Goal: Information Seeking & Learning: Learn about a topic

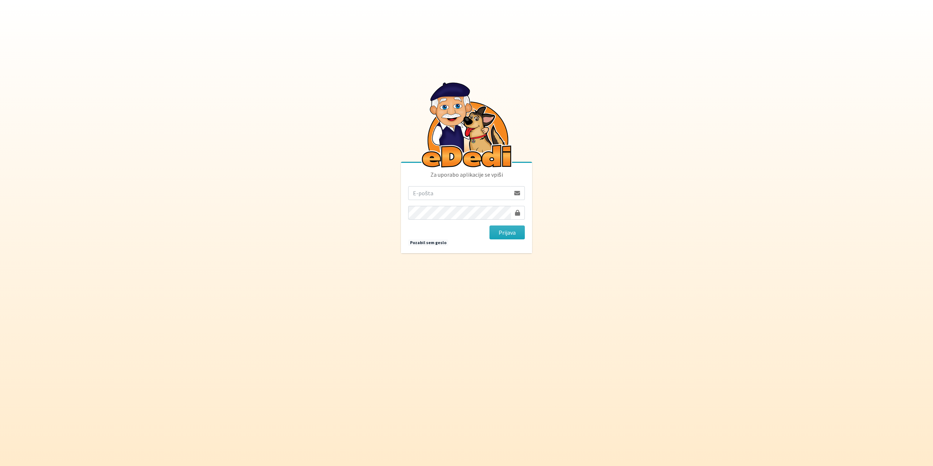
click at [436, 192] on input "email" at bounding box center [459, 193] width 102 height 14
click at [449, 193] on input "email" at bounding box center [459, 193] width 102 height 14
type input "gringo.grecs@gmail.com"
click at [489, 226] on button "Prijava" at bounding box center [506, 233] width 35 height 14
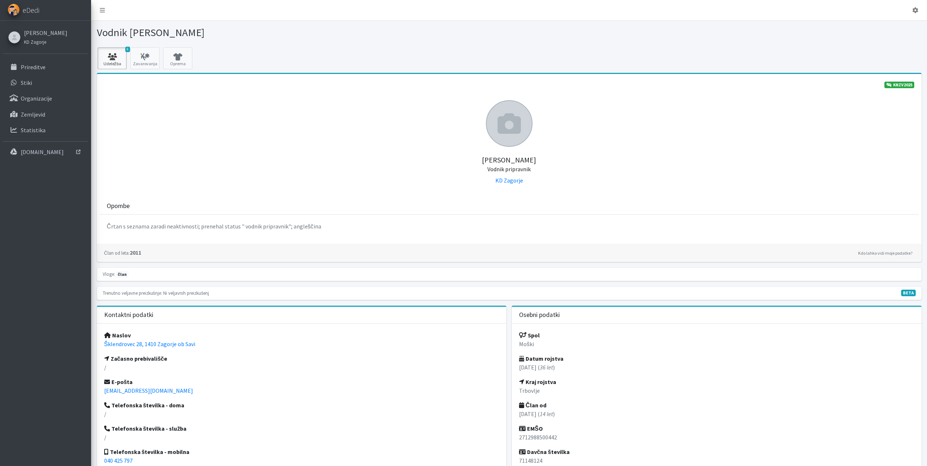
click at [110, 54] on icon at bounding box center [112, 56] width 25 height 7
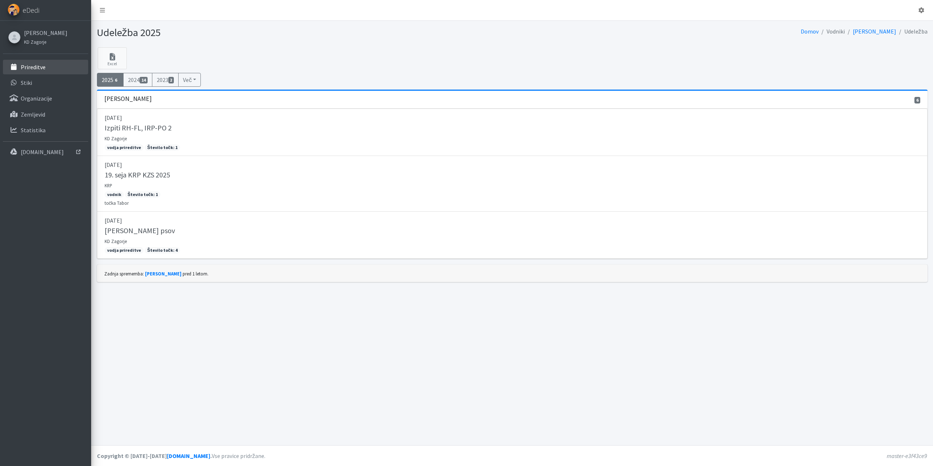
click at [31, 65] on p "Prireditve" at bounding box center [33, 66] width 25 height 7
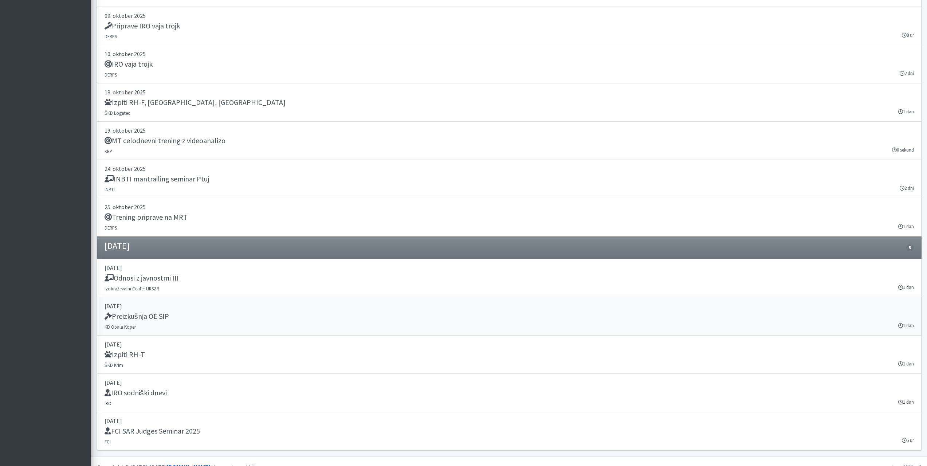
scroll to position [1650, 0]
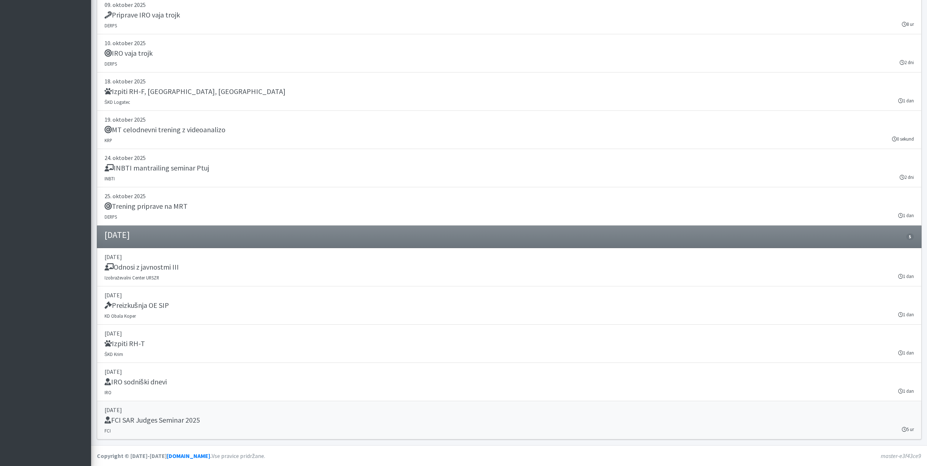
click at [188, 424] on h5 "FCI SAR Judges Seminar 2025" at bounding box center [152, 420] width 95 height 9
click at [169, 211] on div "Trening priprave na MRT" at bounding box center [510, 207] width 810 height 10
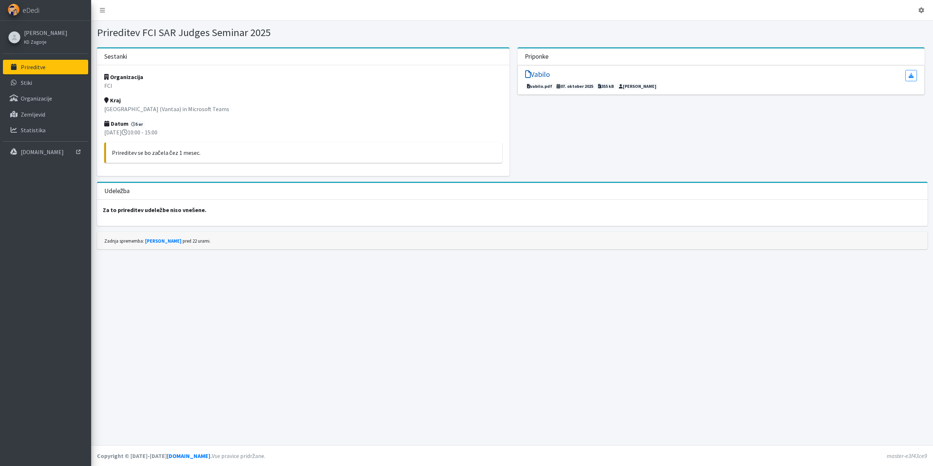
click at [543, 77] on h5 "Vabilo" at bounding box center [537, 74] width 25 height 9
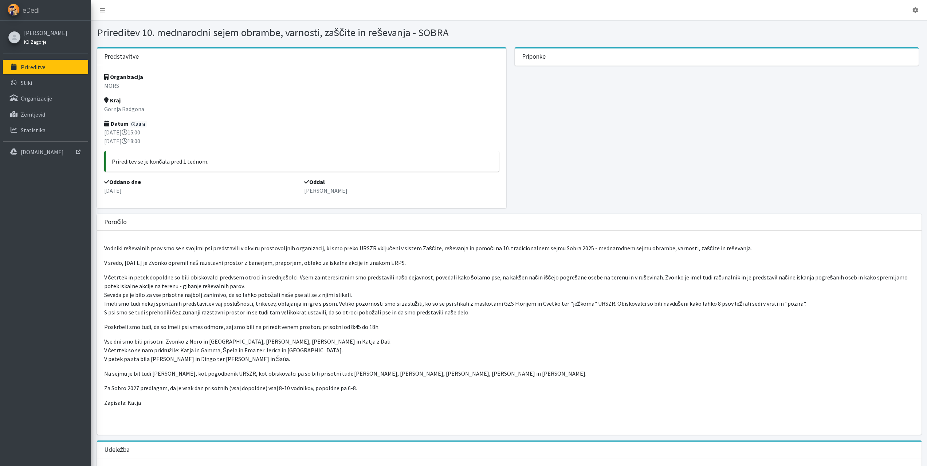
click at [35, 45] on link "KD Zagorje" at bounding box center [45, 41] width 43 height 9
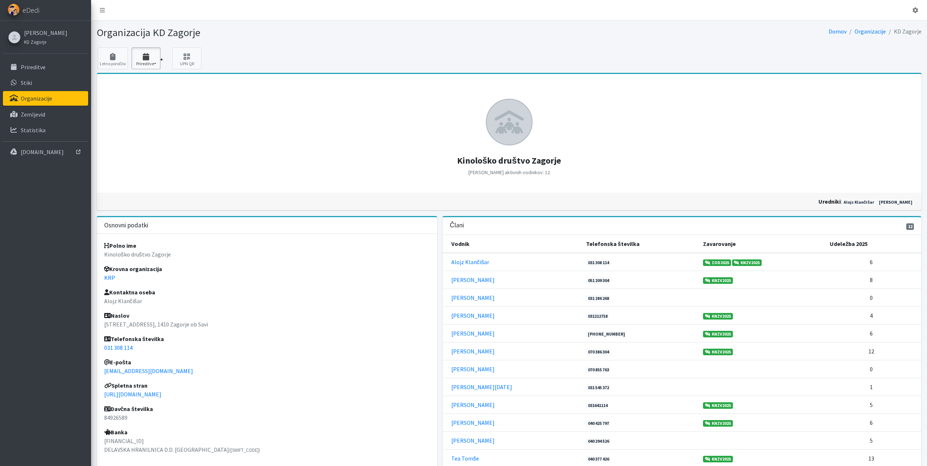
click at [152, 56] on icon "button" at bounding box center [146, 56] width 25 height 7
click at [144, 80] on link "2025 3" at bounding box center [161, 79] width 58 height 12
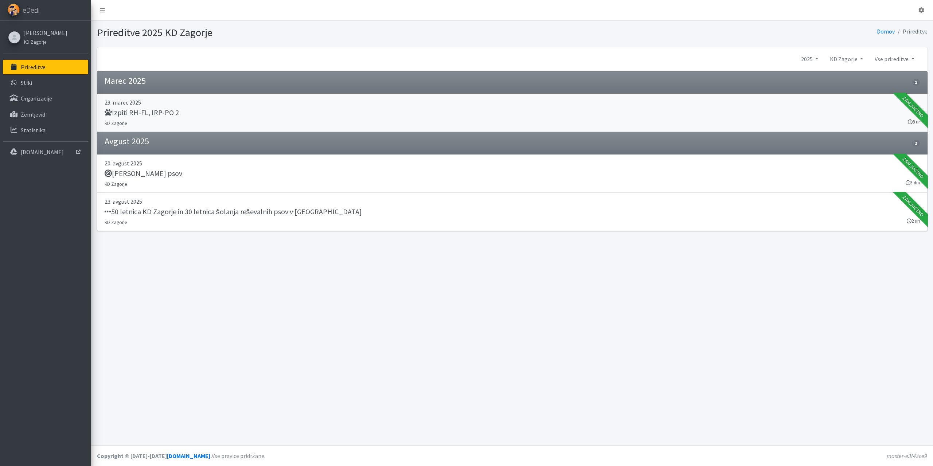
click at [154, 122] on link "[DATE] Izpiti RH-FL, IRP-PO 2 KD Zagorje 8 ur Zaključeno" at bounding box center [512, 113] width 830 height 38
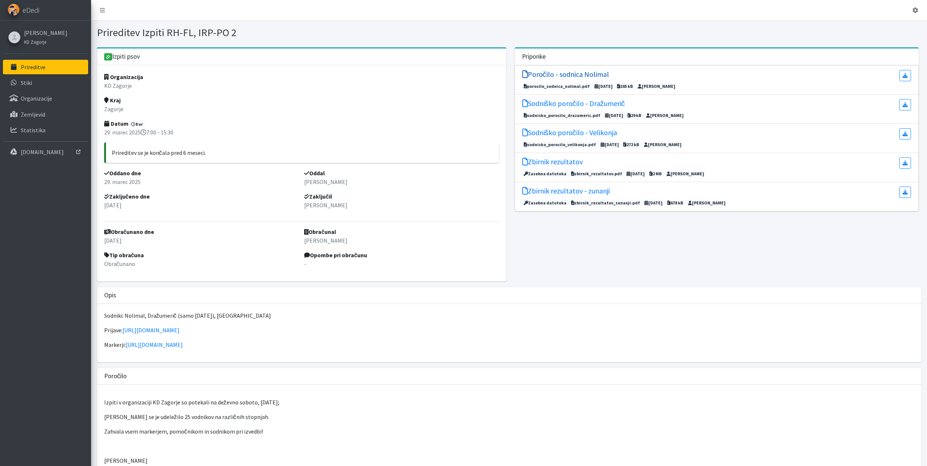
click at [594, 74] on h5 "Poročilo - sodnica Nolimal" at bounding box center [565, 74] width 87 height 9
